Goal: Information Seeking & Learning: Check status

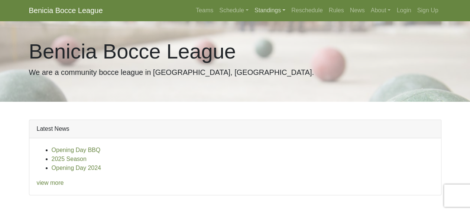
click at [274, 7] on link "Standings" at bounding box center [270, 10] width 37 height 15
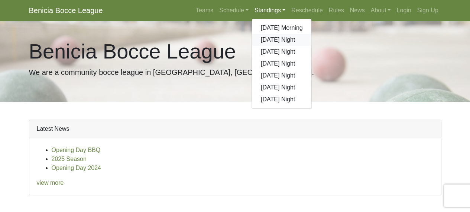
click at [272, 37] on link "[DATE] Night" at bounding box center [282, 40] width 60 height 12
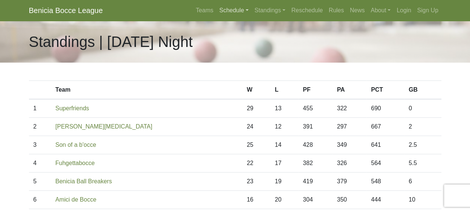
click at [228, 12] on link "Schedule" at bounding box center [233, 10] width 35 height 15
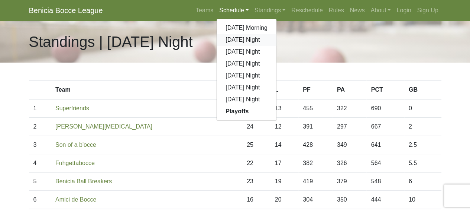
click at [233, 38] on link "[DATE] Night" at bounding box center [247, 40] width 60 height 12
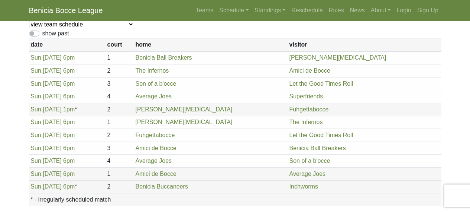
scroll to position [62, 0]
